Goal: Navigation & Orientation: Find specific page/section

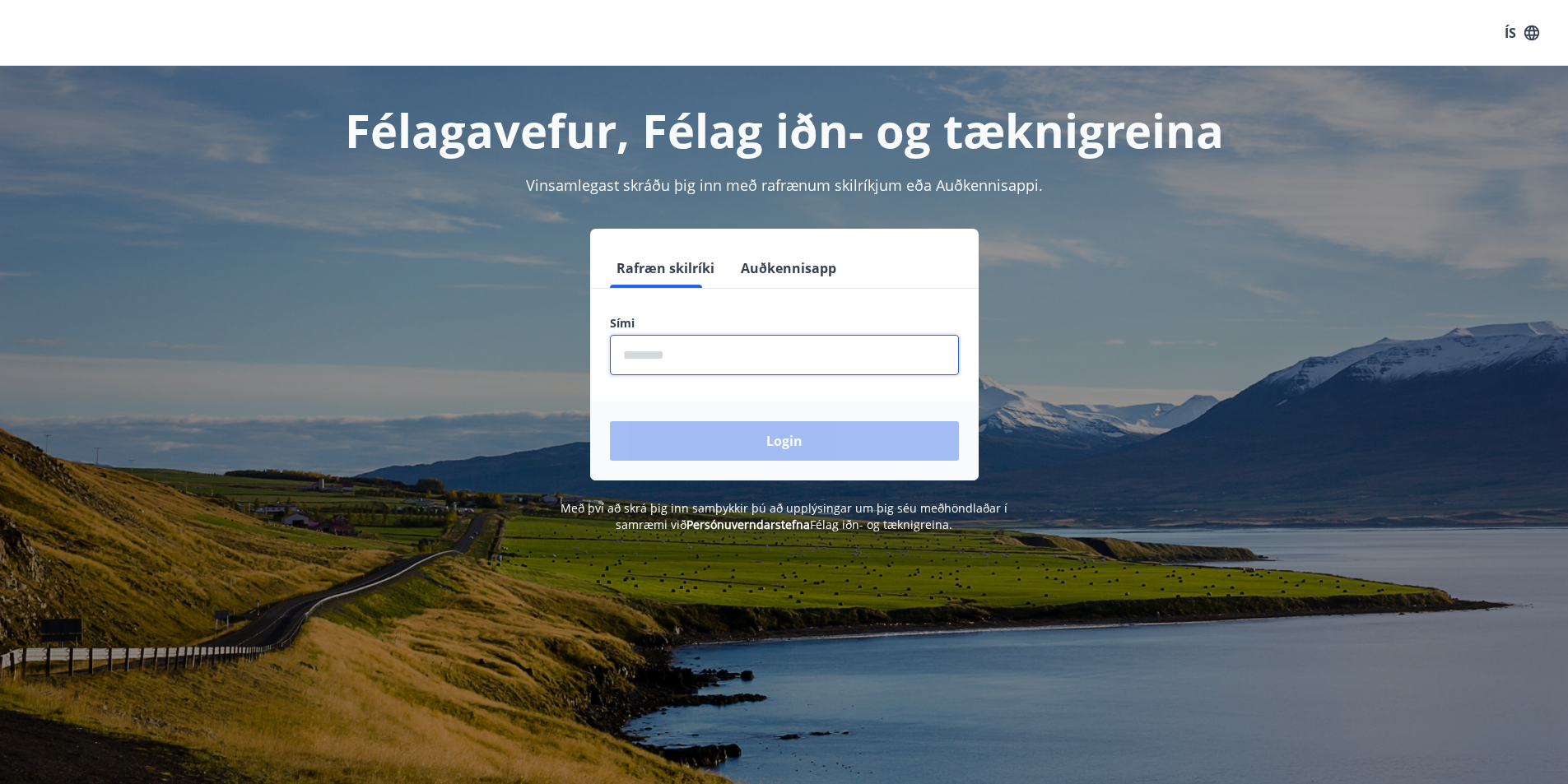
click at [640, 369] on input "phone" at bounding box center [784, 354] width 349 height 40
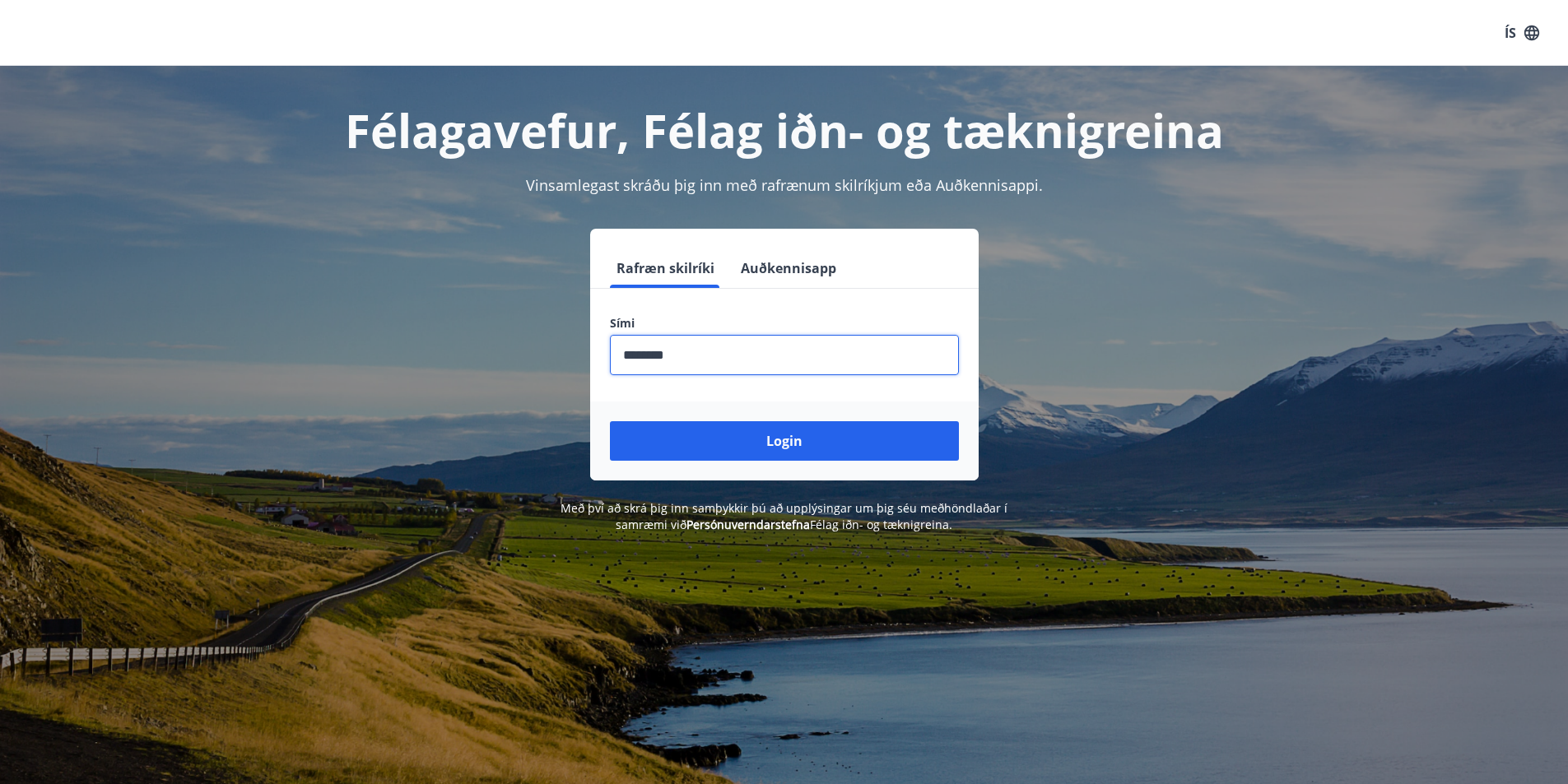
type input "********"
click at [610, 421] on button "Login" at bounding box center [784, 441] width 349 height 39
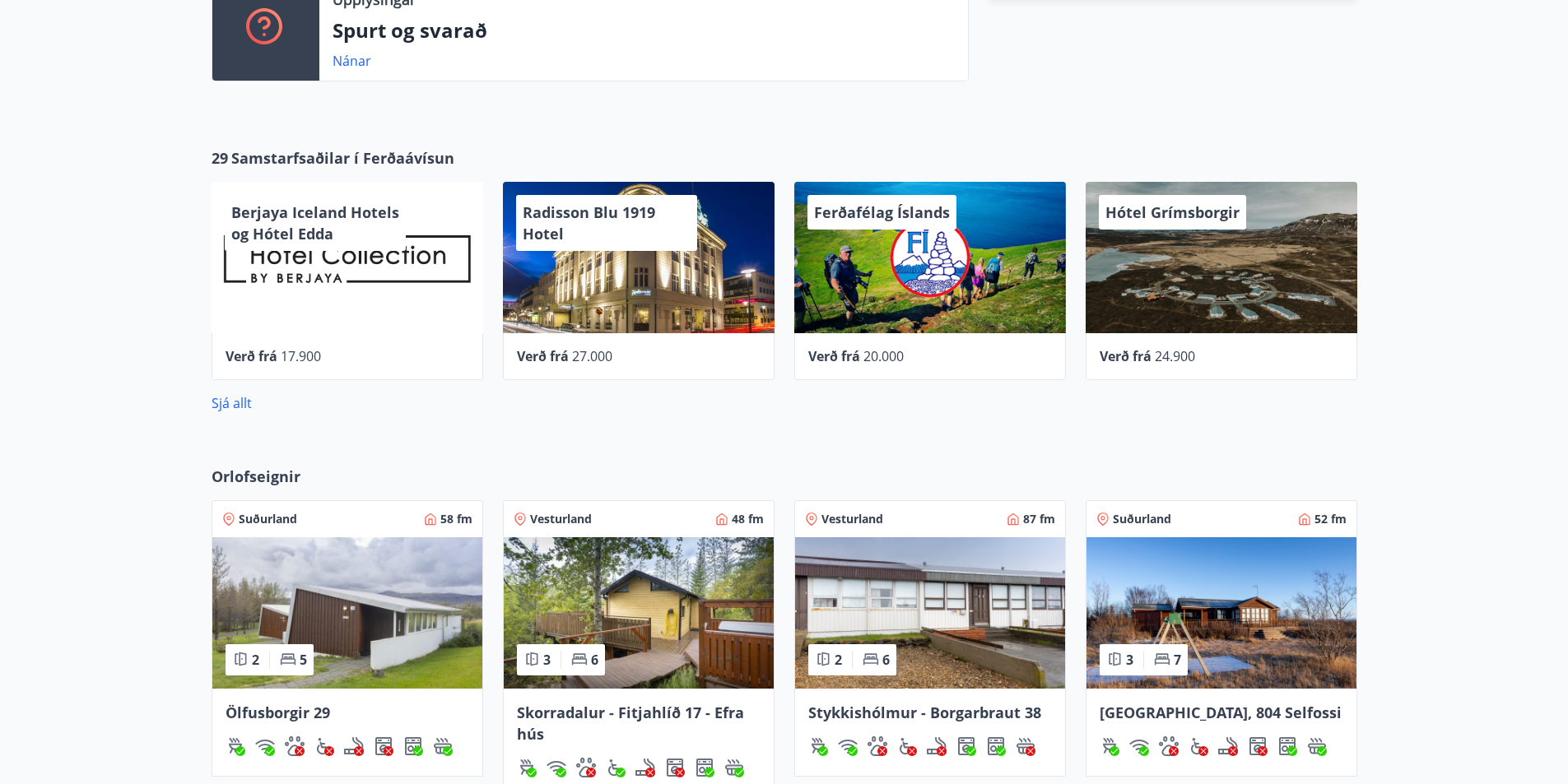
scroll to position [658, 0]
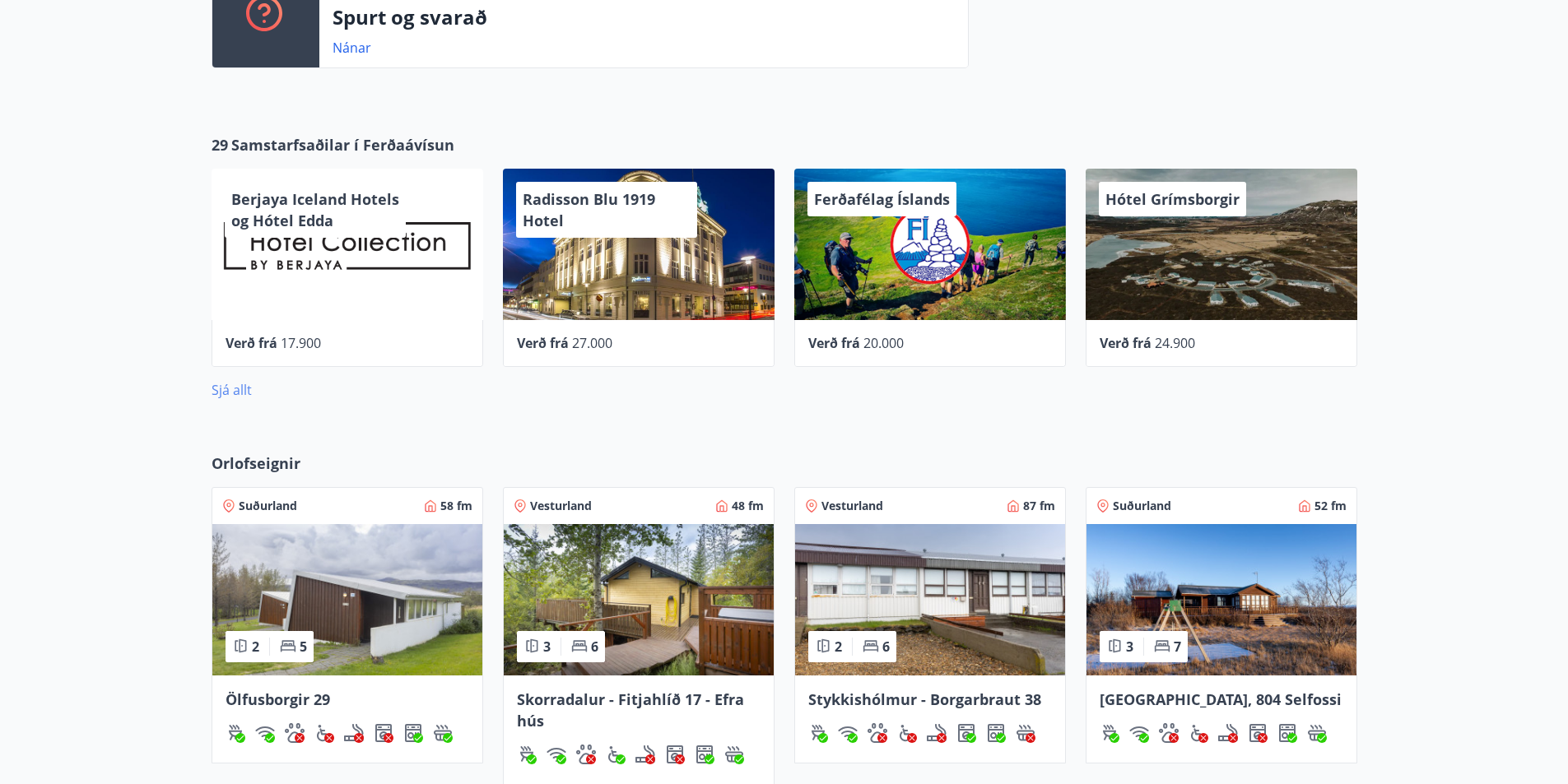
click at [245, 387] on link "Sjá allt" at bounding box center [231, 390] width 40 height 18
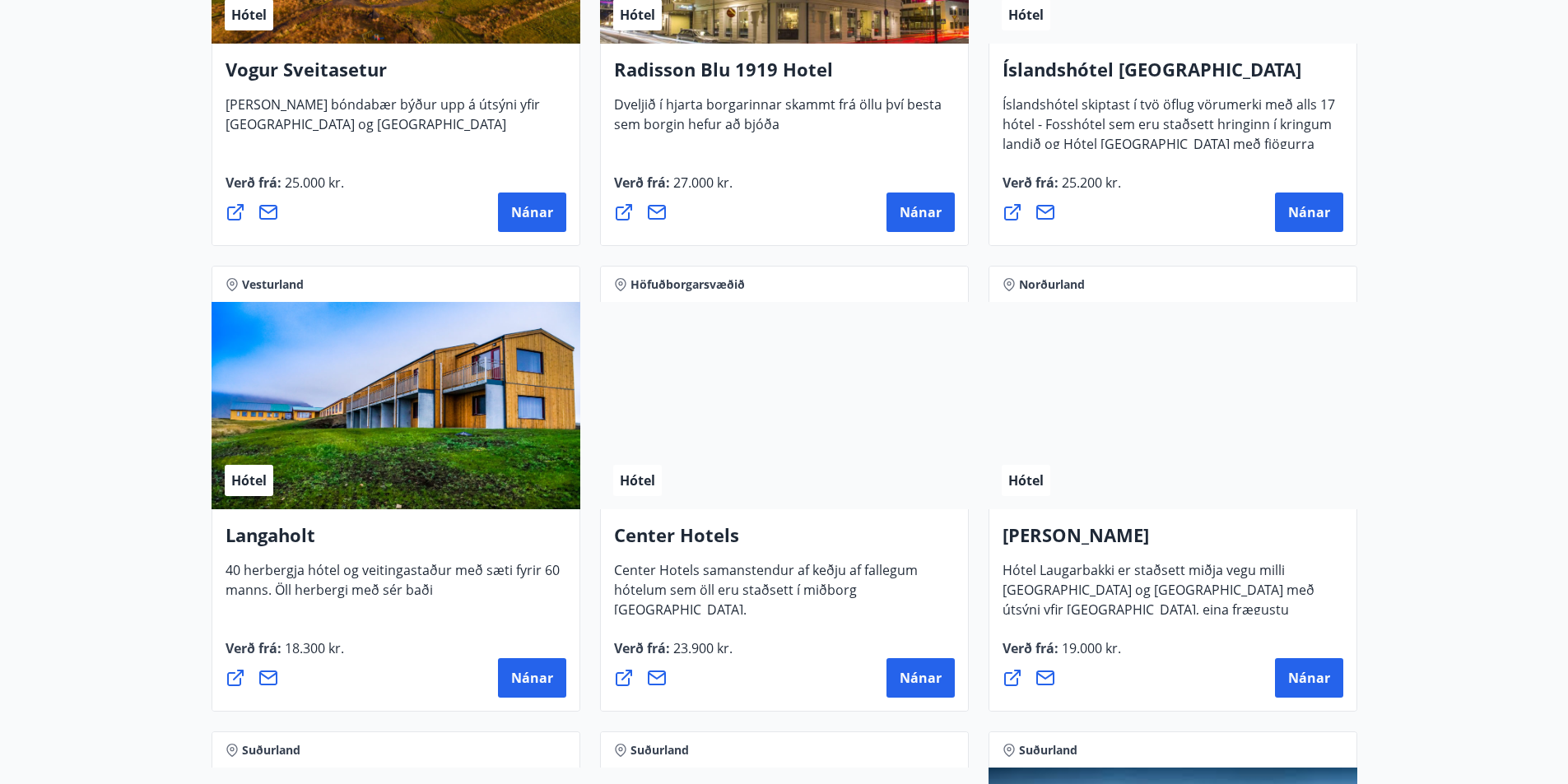
scroll to position [3455, 0]
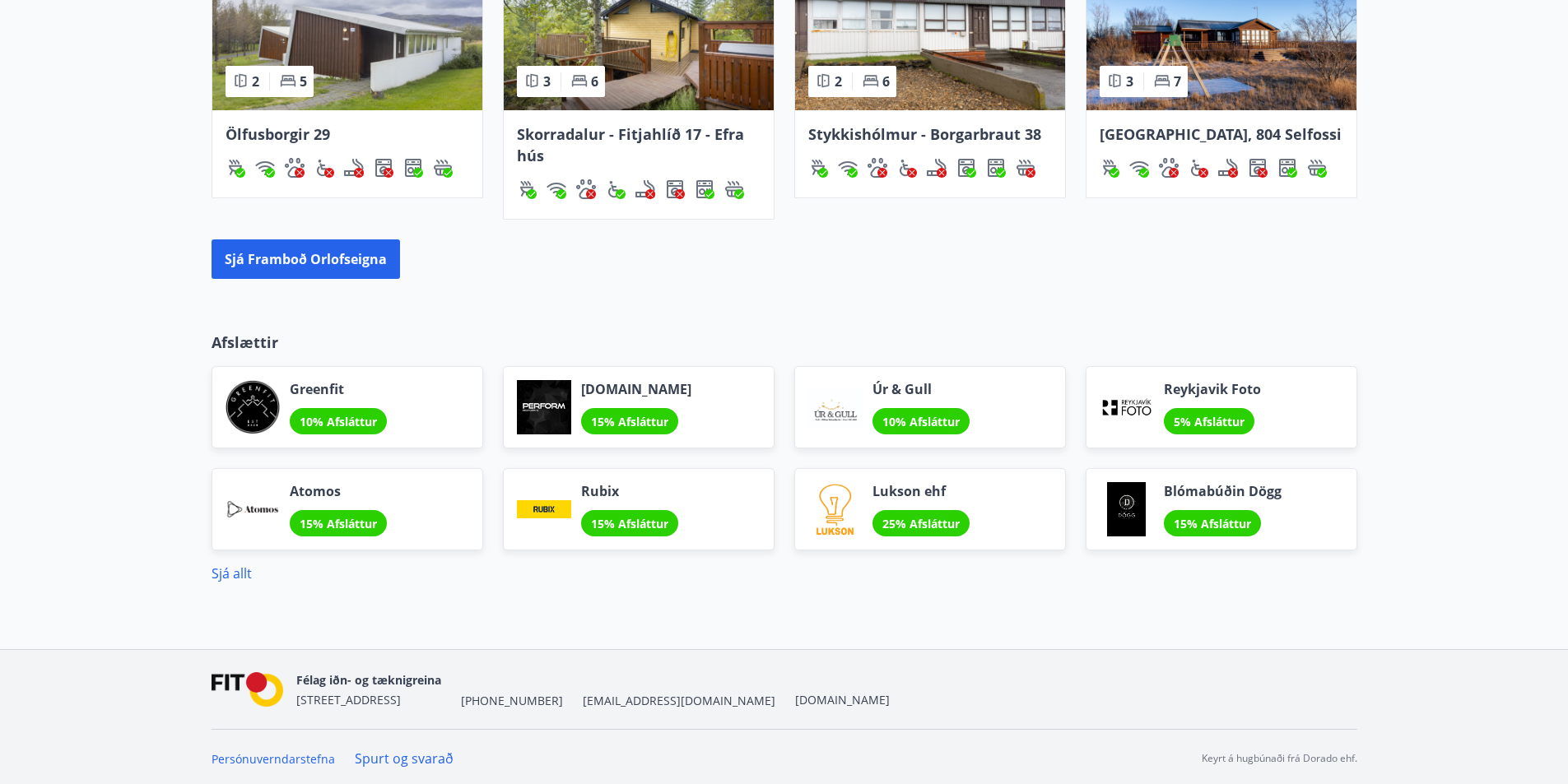
scroll to position [1226, 0]
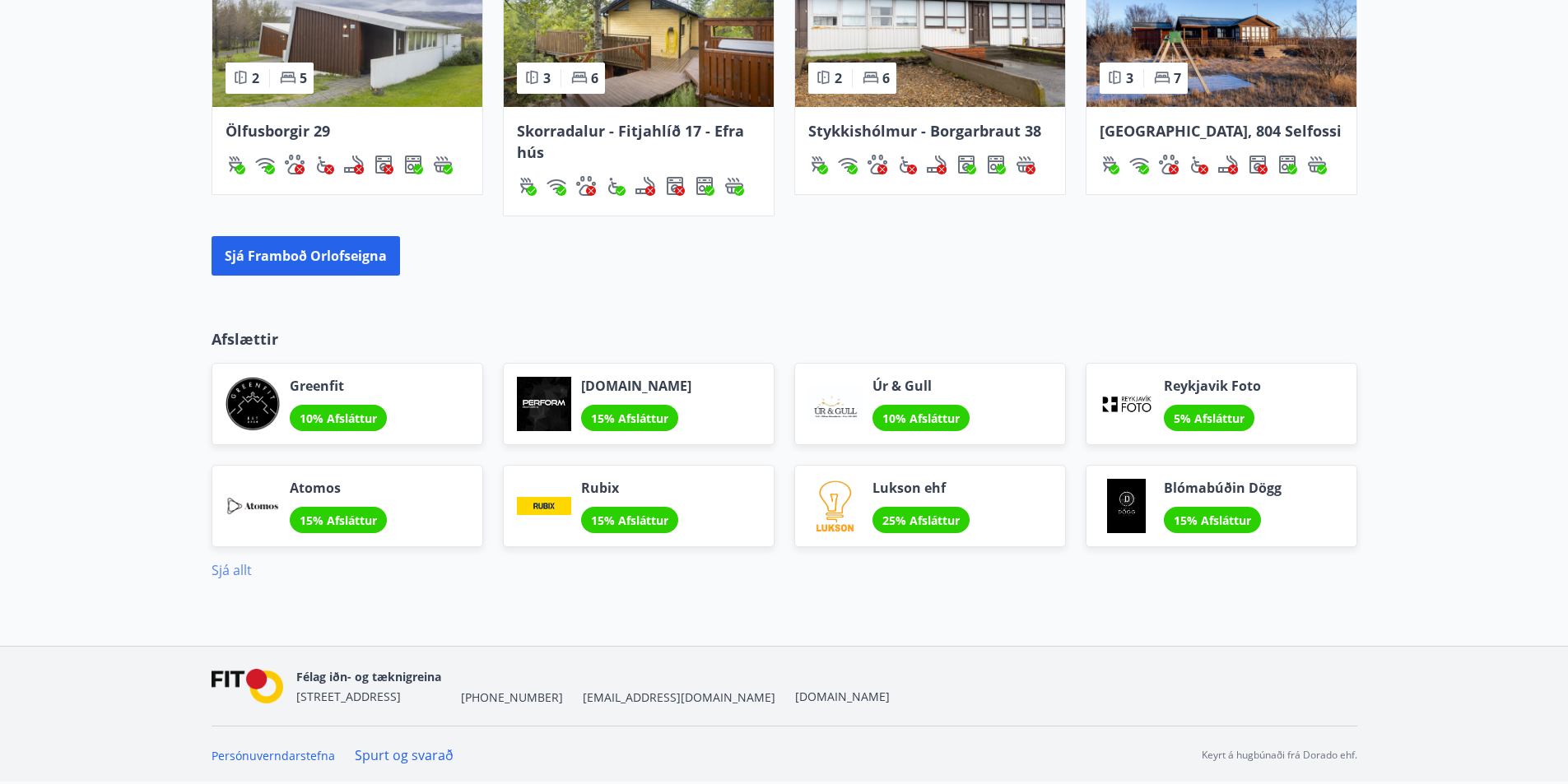
click at [216, 568] on link "Sjá allt" at bounding box center [231, 570] width 40 height 18
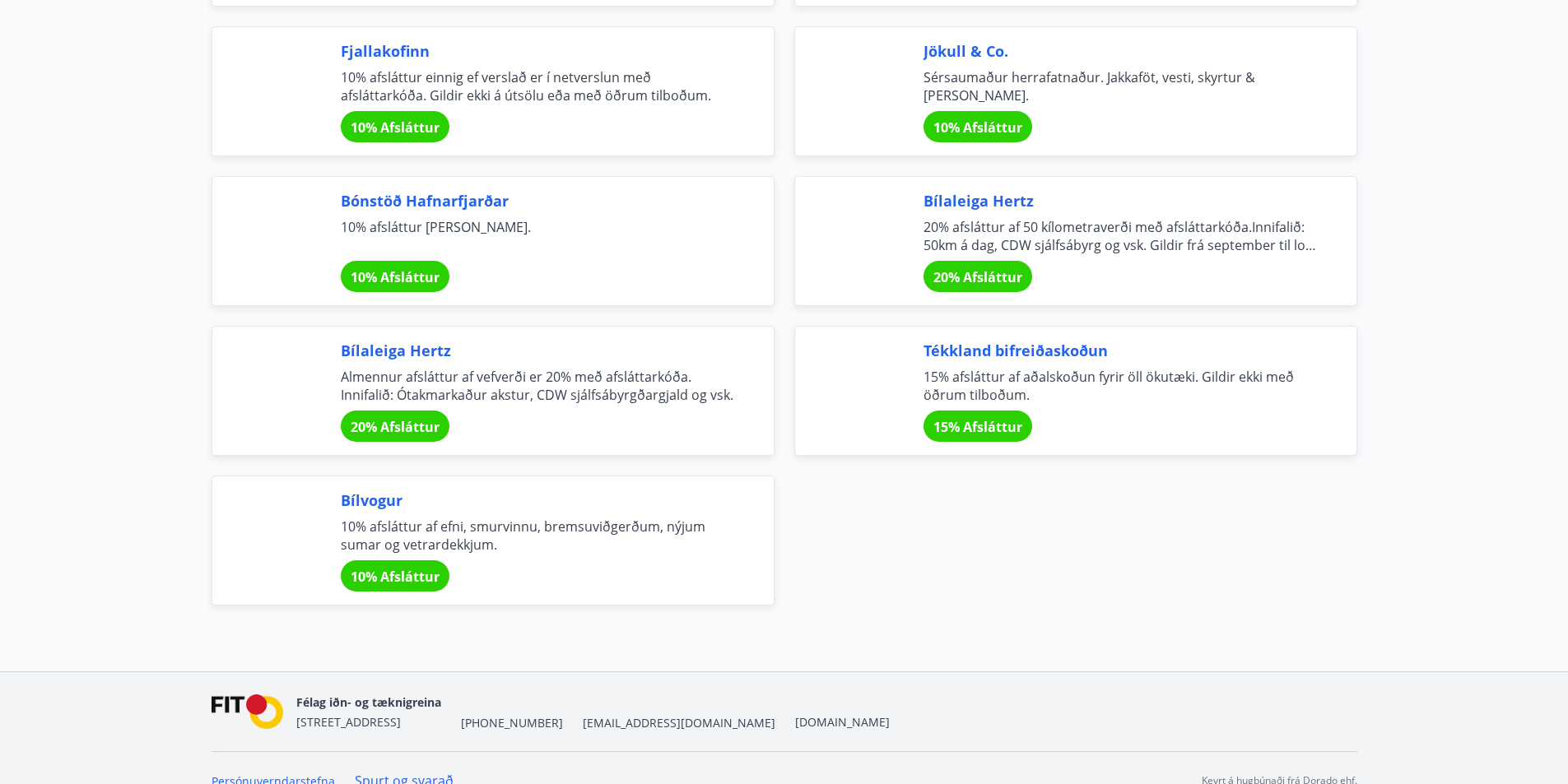
scroll to position [5454, 0]
